Goal: Ask a question

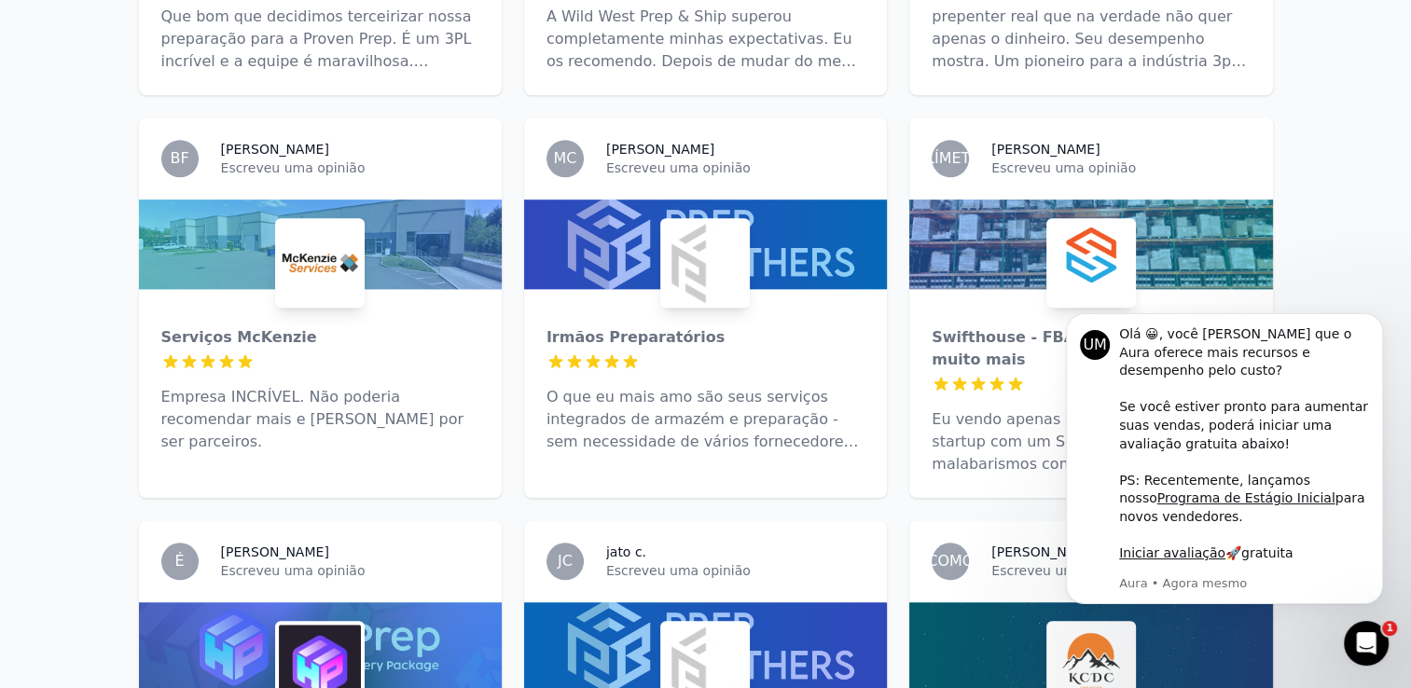
scroll to position [1678, 0]
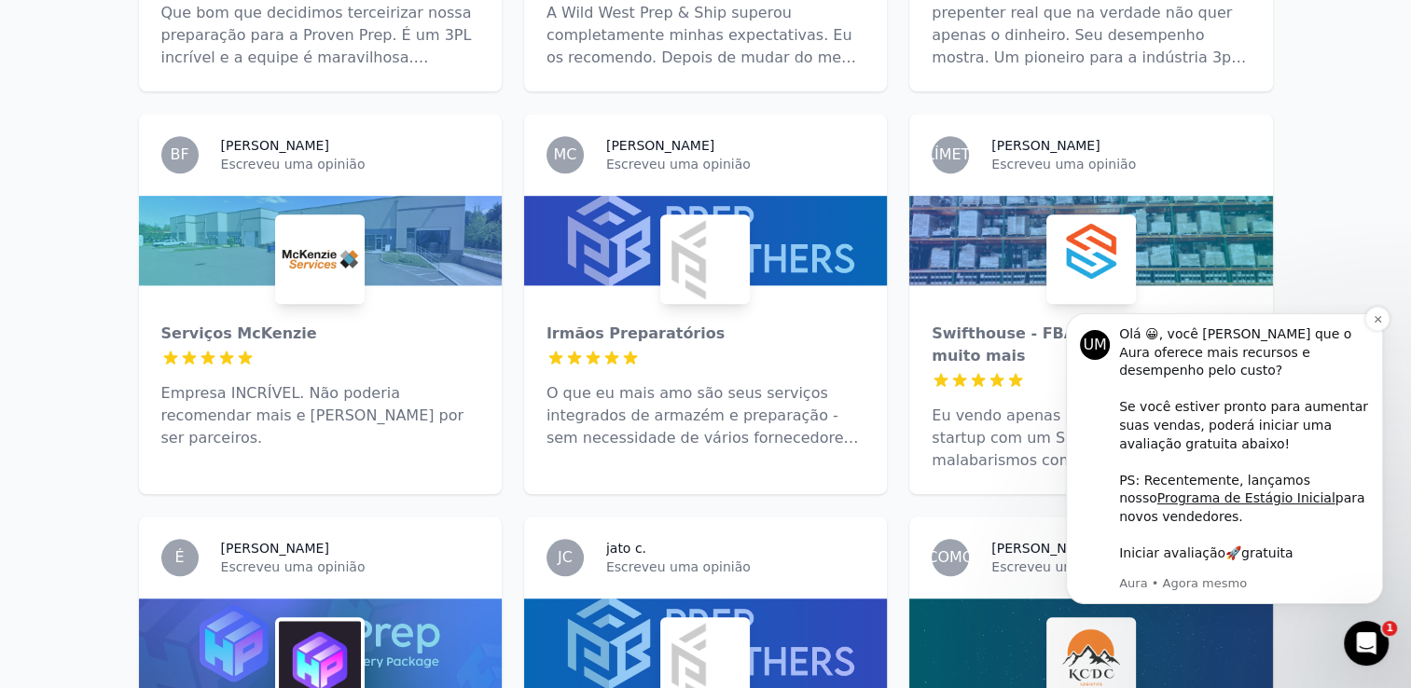
click at [1189, 559] on link "Iniciar avaliação" at bounding box center [1172, 552] width 106 height 15
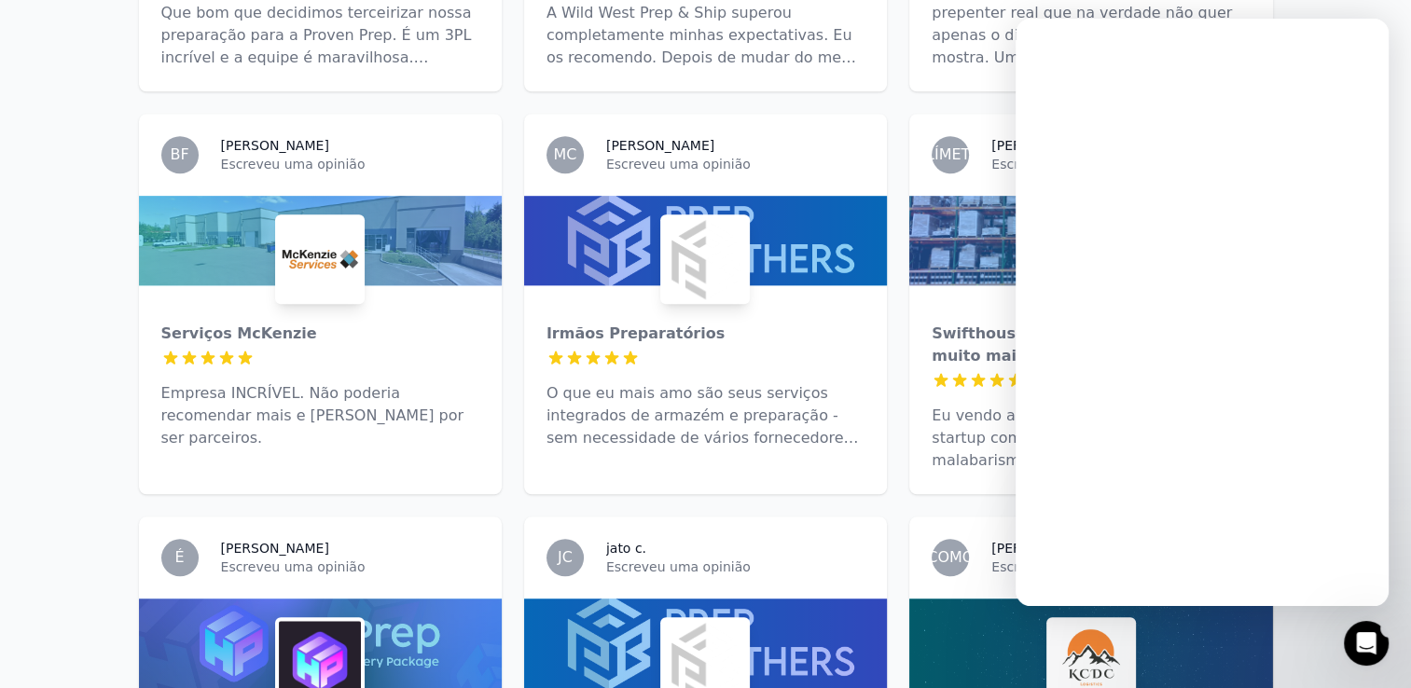
scroll to position [0, 0]
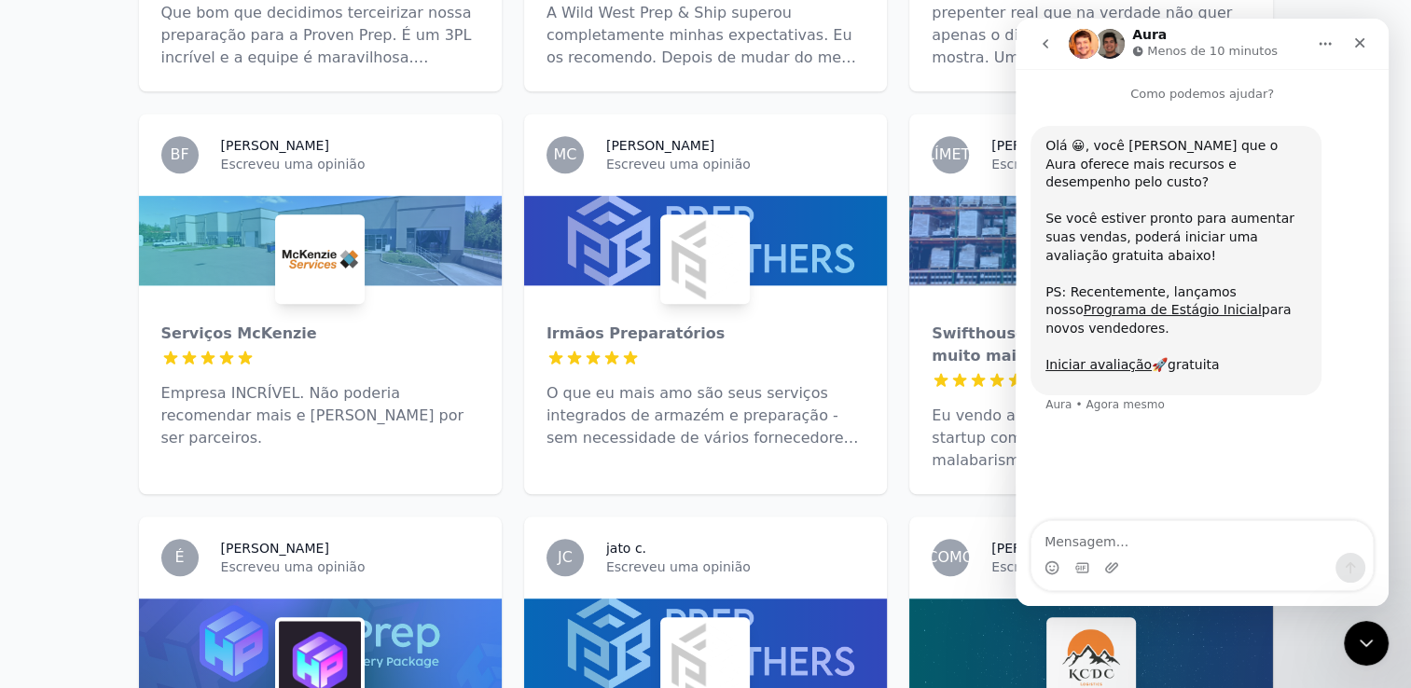
click at [1151, 535] on textarea "Mensagem..." at bounding box center [1201, 537] width 341 height 32
type textarea "Boa tarde"
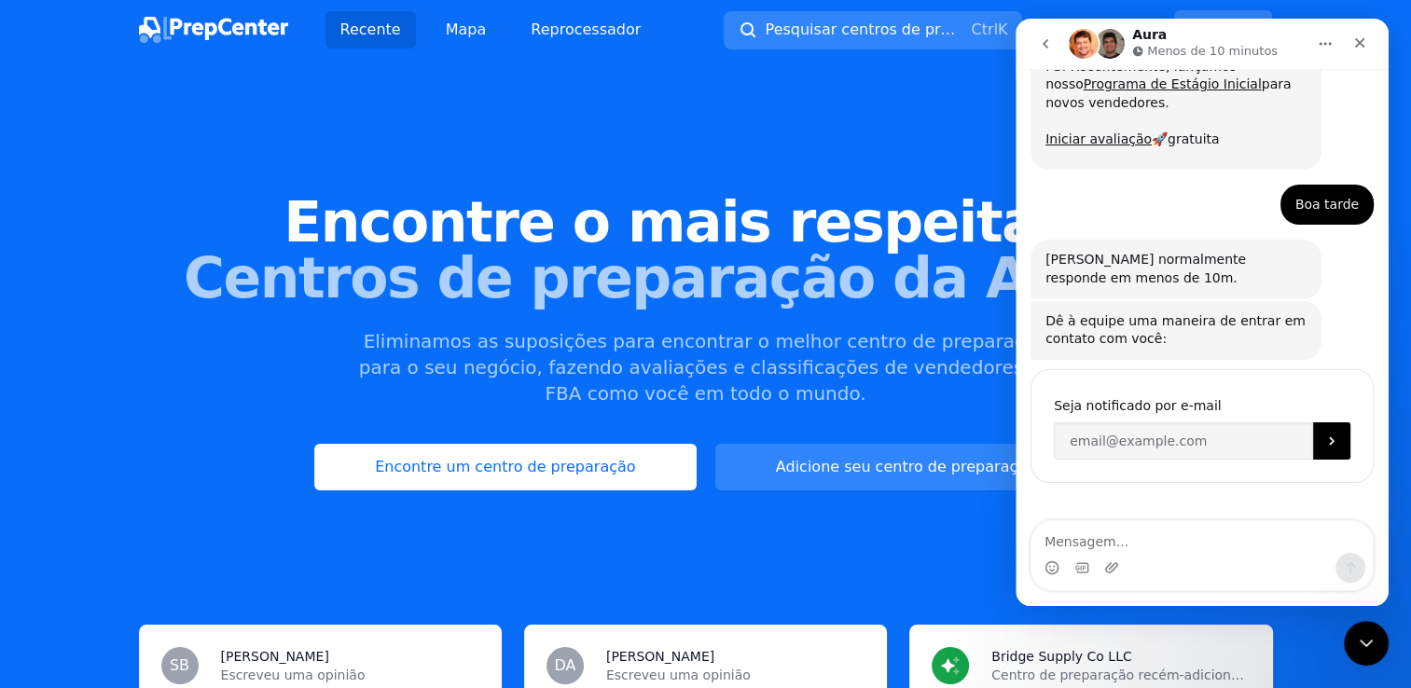
scroll to position [229, 0]
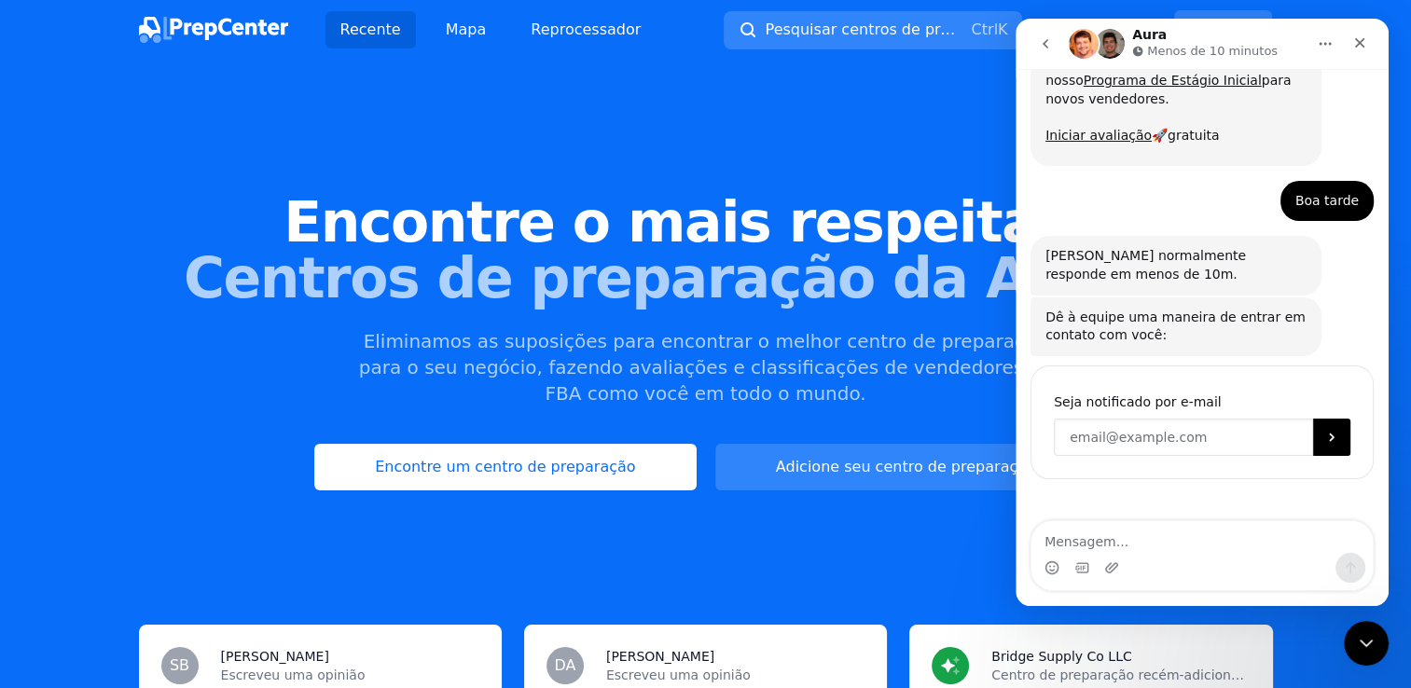
click at [1175, 419] on input "Digite seu e-mail" at bounding box center [1183, 437] width 259 height 37
type input "[EMAIL_ADDRESS][DOMAIN_NAME]"
click at [1314, 419] on button "Enviar" at bounding box center [1331, 437] width 37 height 37
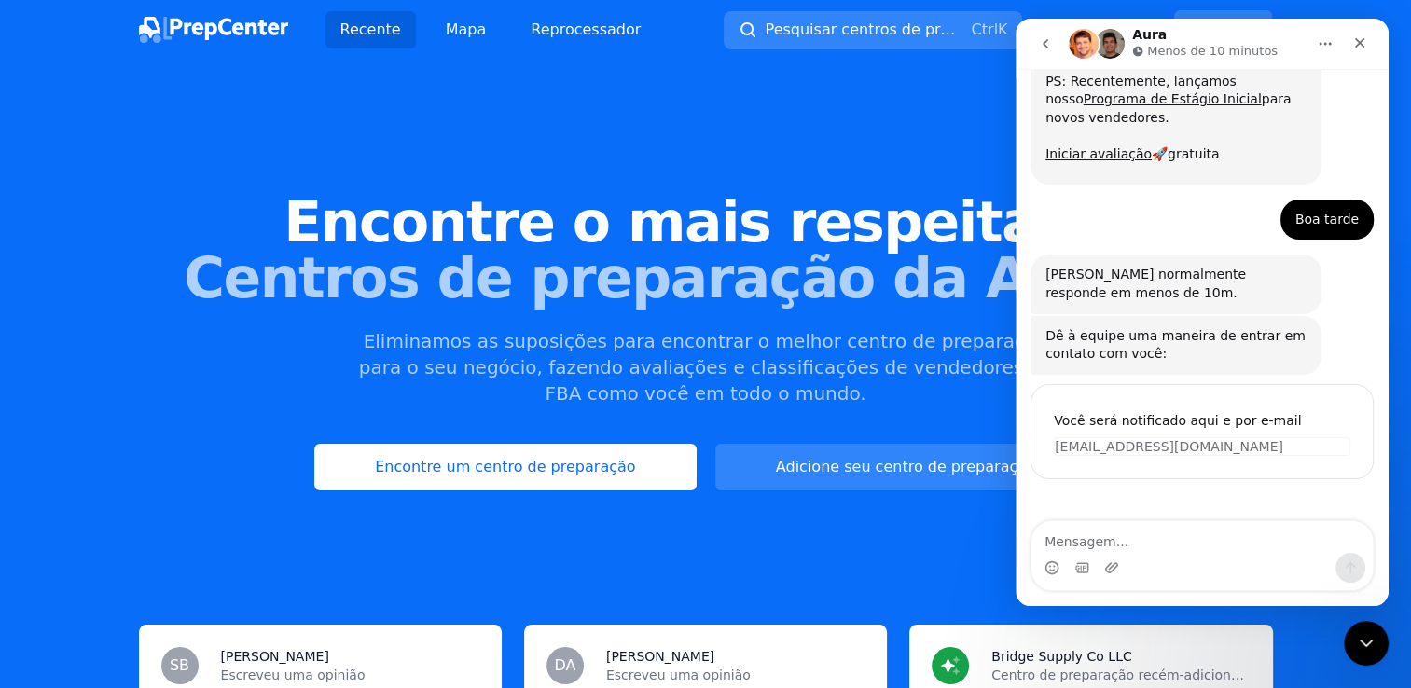
scroll to position [211, 0]
click at [1125, 542] on textarea "Mensagem..." at bounding box center [1201, 537] width 341 height 32
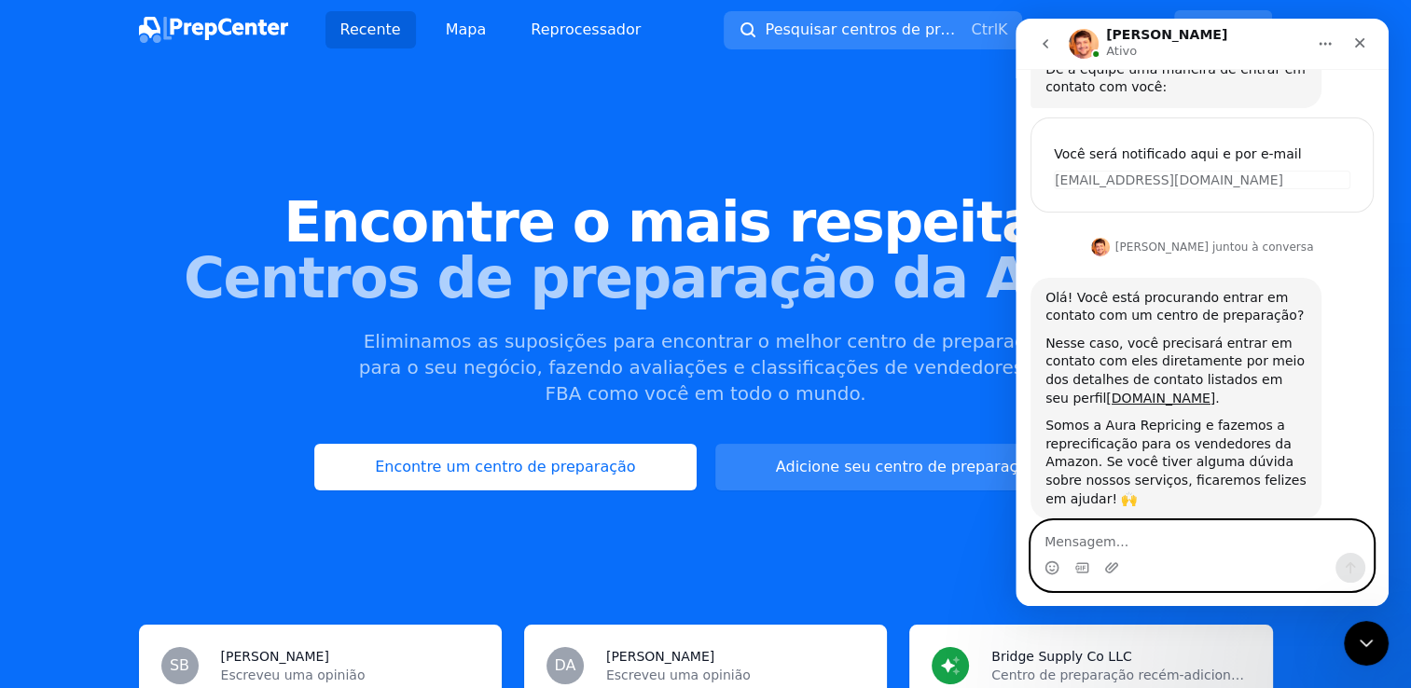
scroll to position [0, 0]
click at [1107, 391] on link "[DOMAIN_NAME]" at bounding box center [1160, 398] width 109 height 15
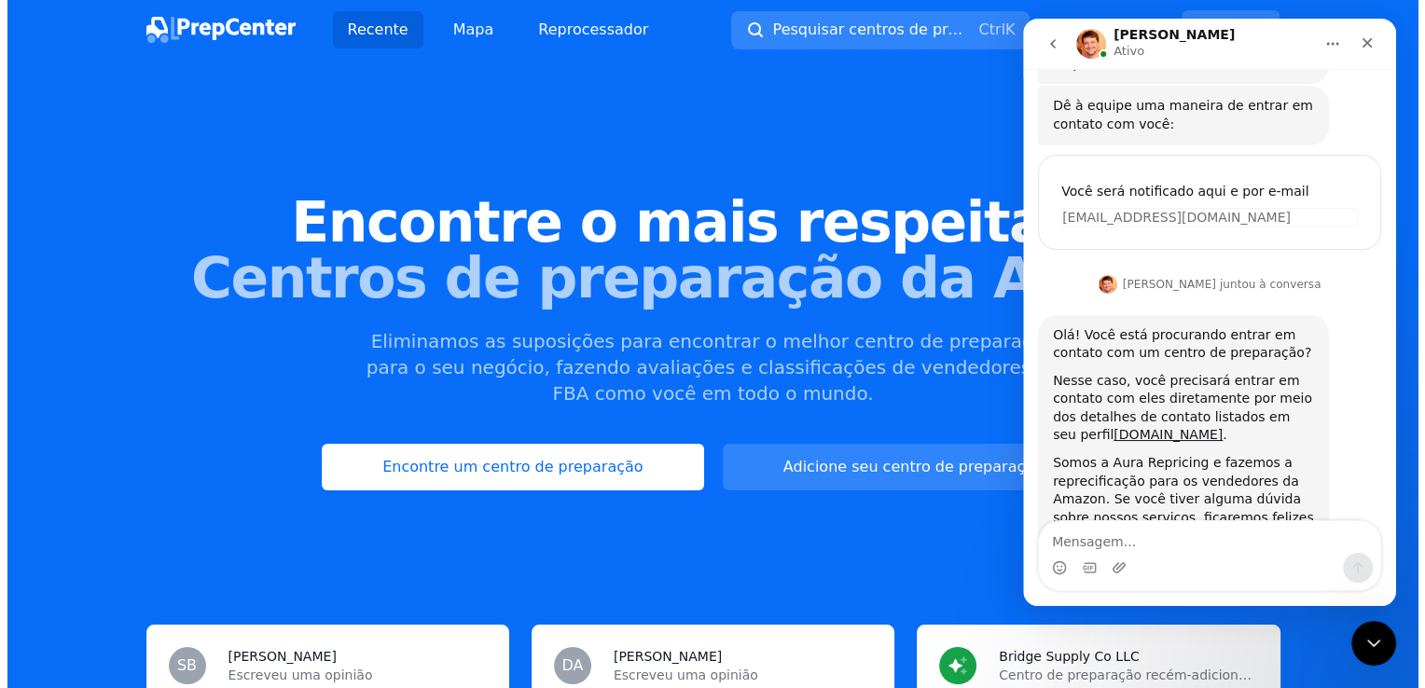
scroll to position [477, 0]
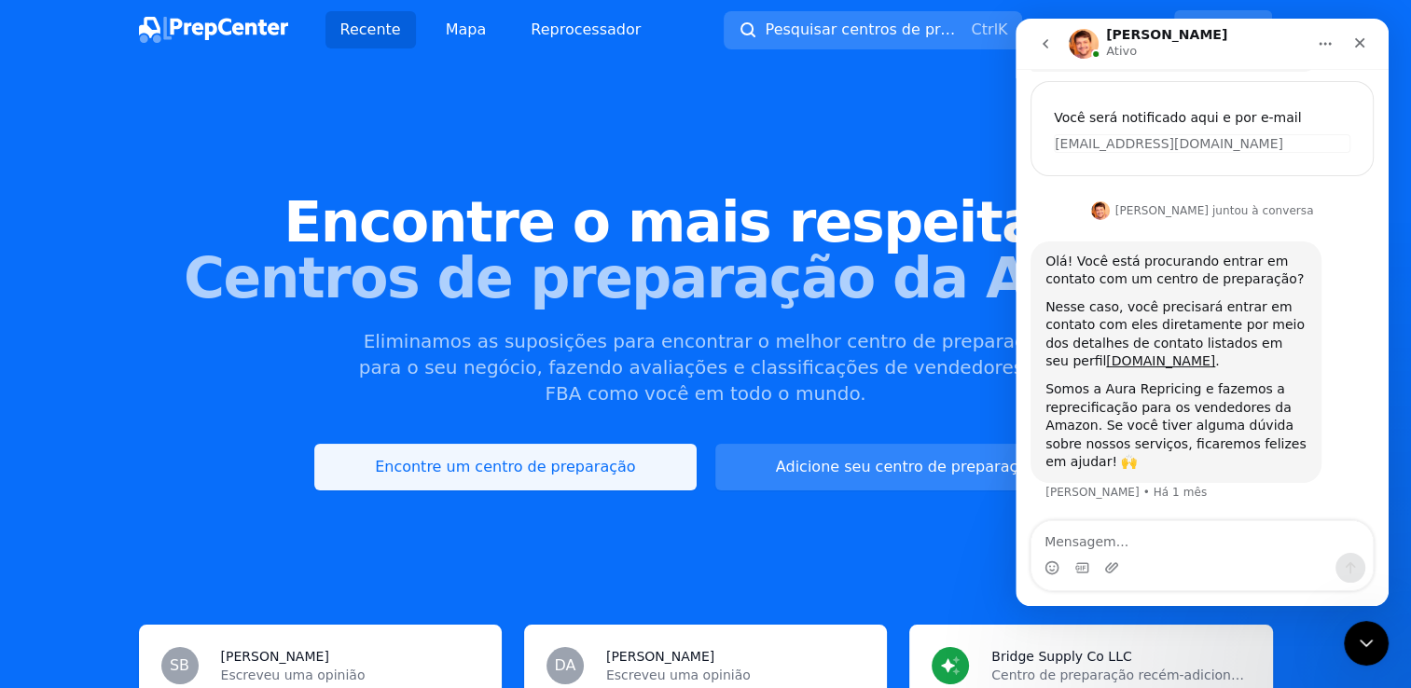
click at [535, 470] on link "Encontre um centro de preparação" at bounding box center [504, 467] width 381 height 47
